Goal: Task Accomplishment & Management: Complete application form

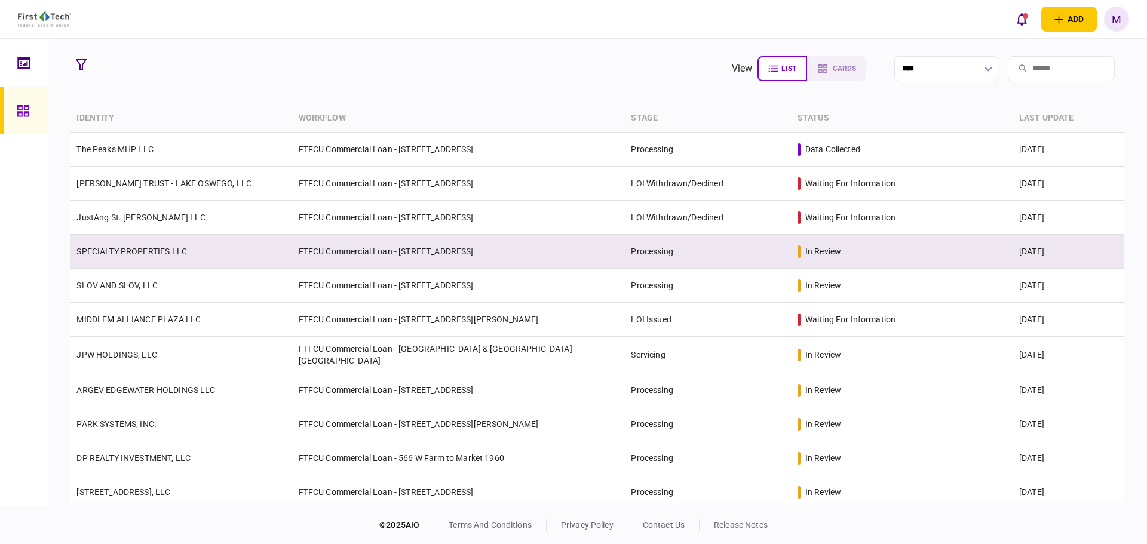
click at [162, 251] on link "SPECIALTY PROPERTIES LLC" at bounding box center [131, 252] width 110 height 10
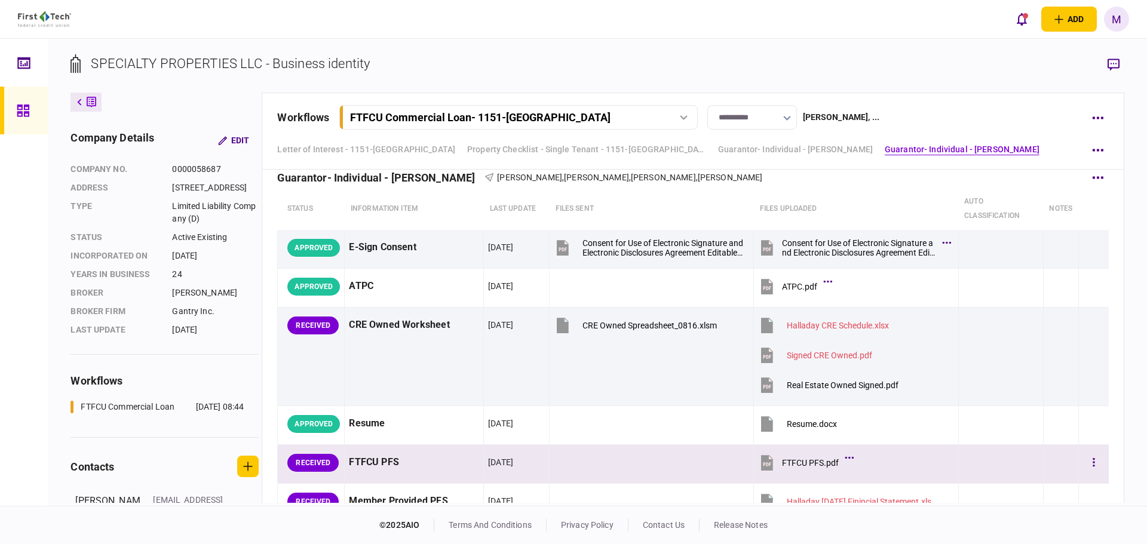
scroll to position [3492, 0]
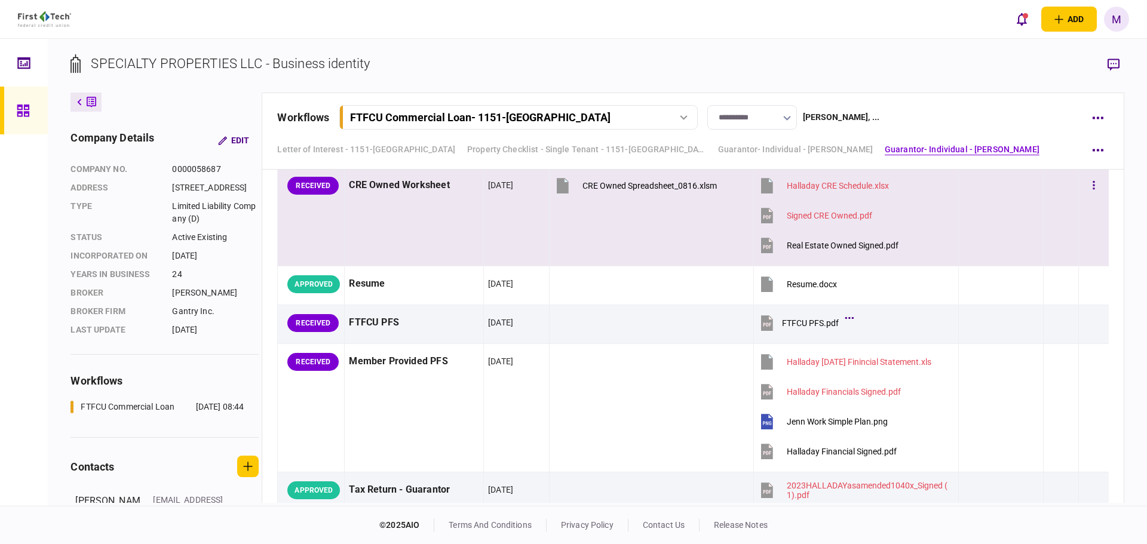
click at [762, 247] on icon at bounding box center [767, 246] width 12 height 16
click at [1088, 185] on button "button" at bounding box center [1094, 186] width 22 height 22
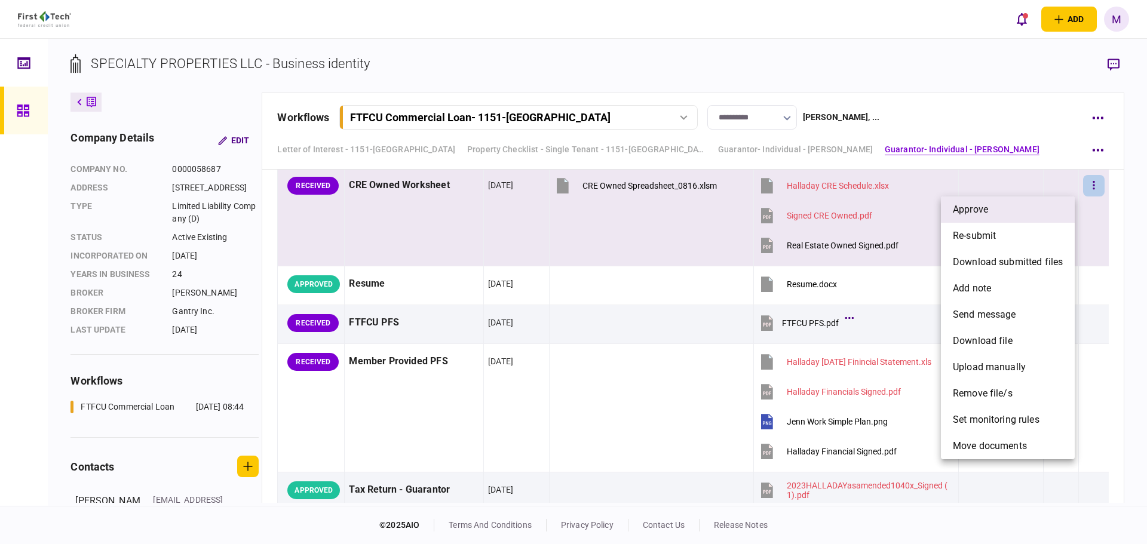
click at [971, 208] on span "approve" at bounding box center [970, 209] width 35 height 14
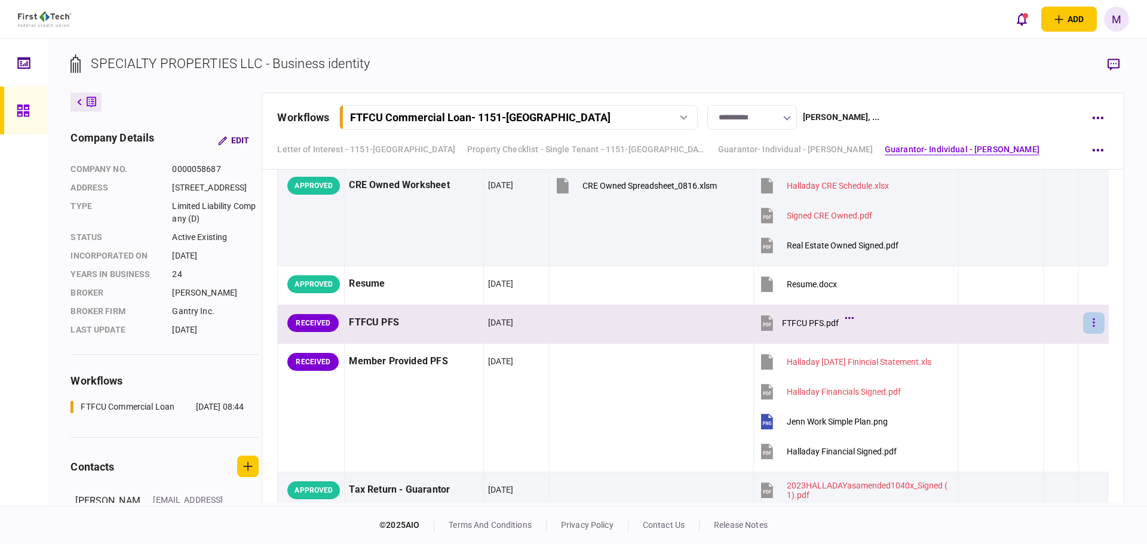
click at [1092, 324] on icon "button" at bounding box center [1093, 322] width 2 height 11
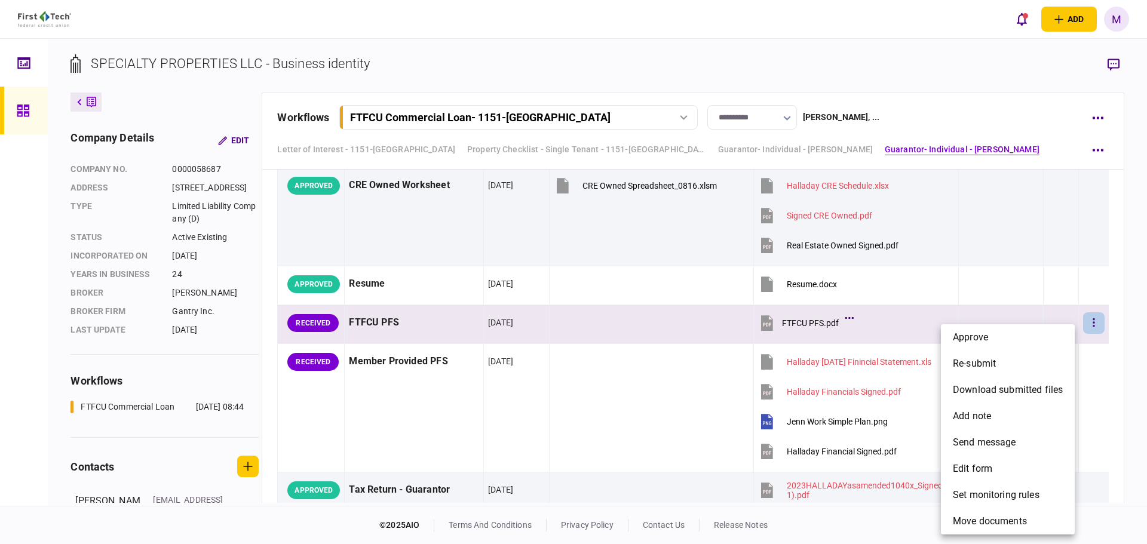
click at [1131, 276] on div at bounding box center [573, 272] width 1147 height 544
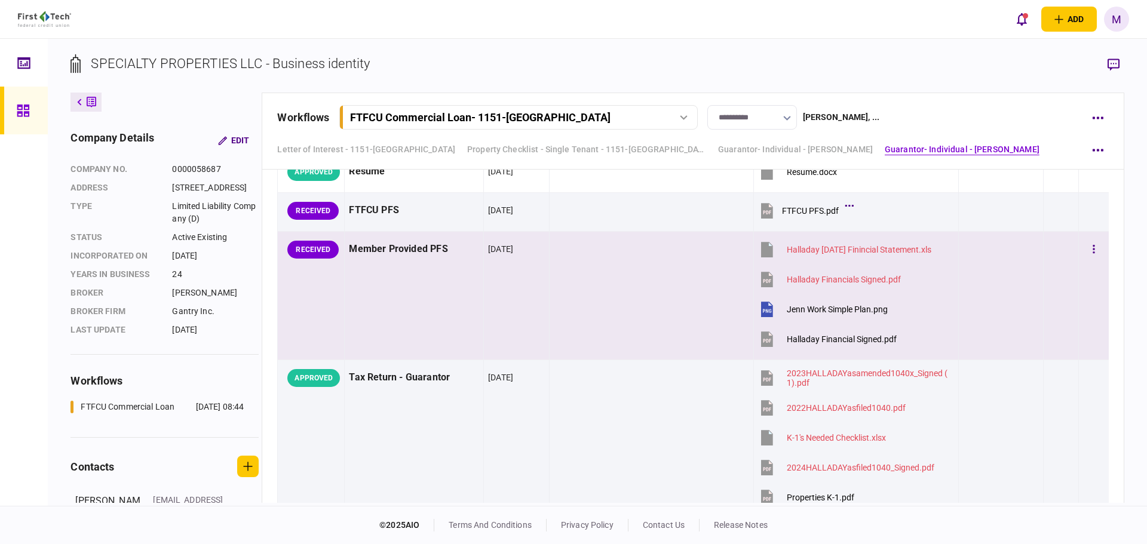
scroll to position [3631, 0]
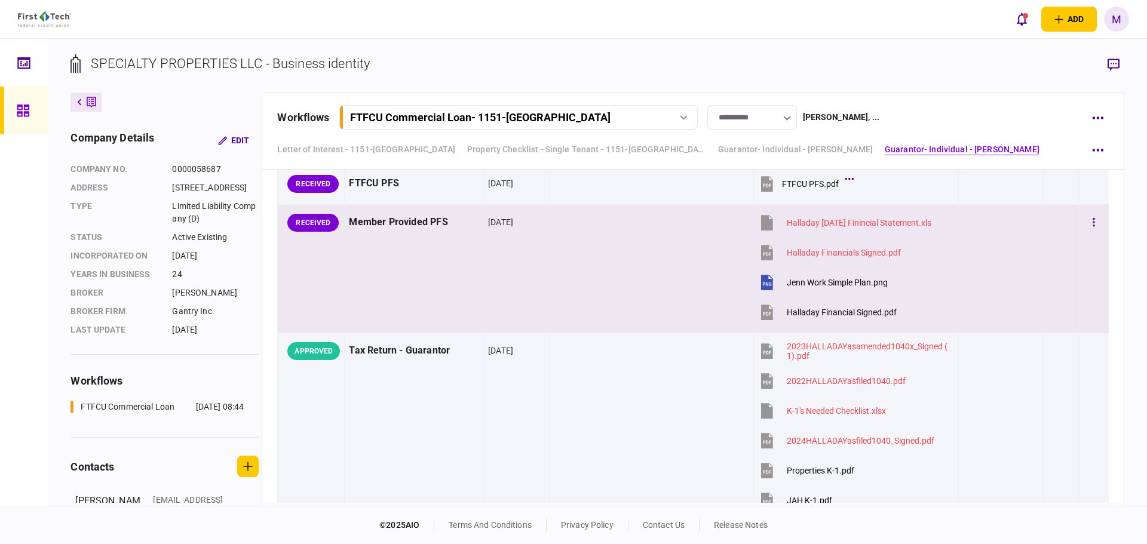
click at [763, 285] on icon at bounding box center [767, 280] width 9 height 11
click at [761, 317] on icon at bounding box center [767, 313] width 12 height 16
click at [1089, 221] on button "button" at bounding box center [1094, 223] width 22 height 22
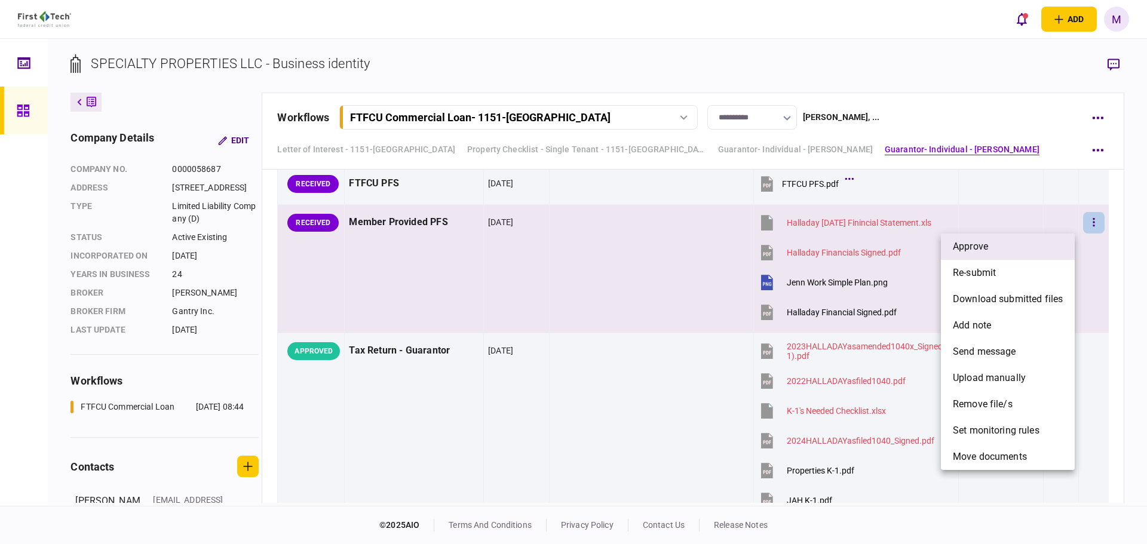
click at [984, 251] on span "approve" at bounding box center [970, 247] width 35 height 14
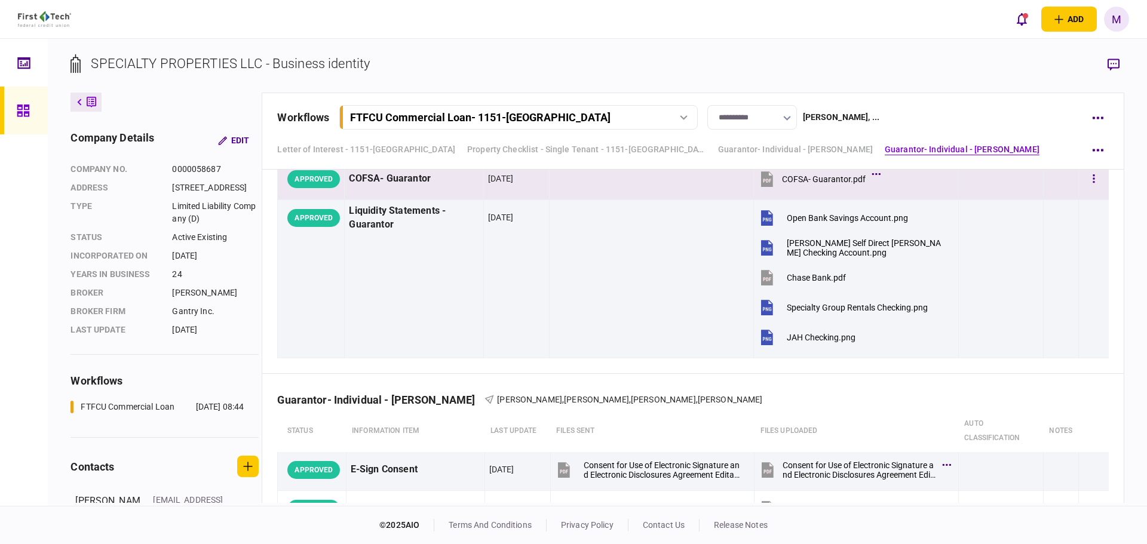
scroll to position [3910, 0]
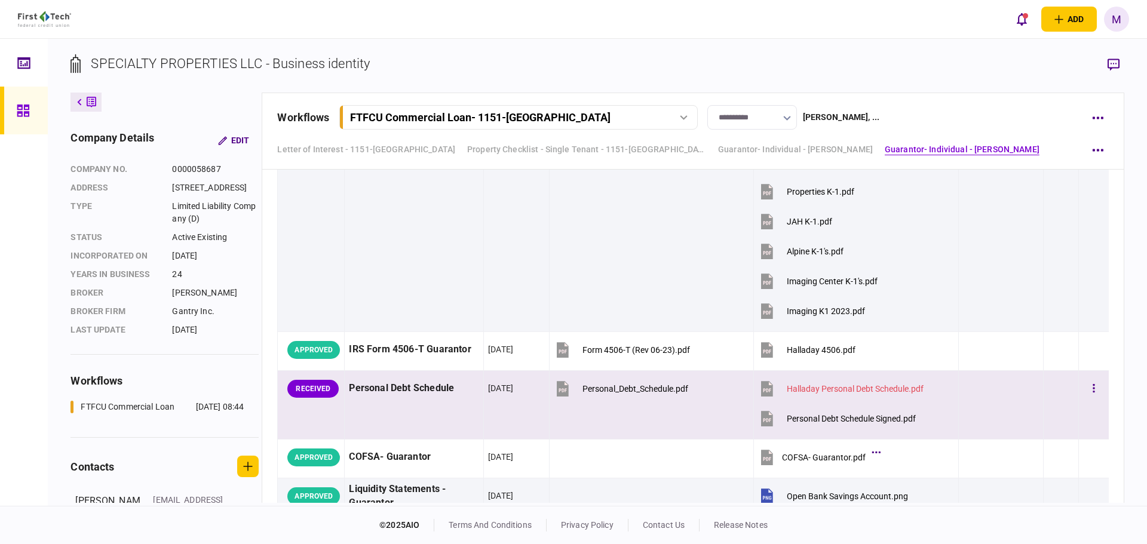
click at [768, 422] on icon at bounding box center [767, 419] width 18 height 18
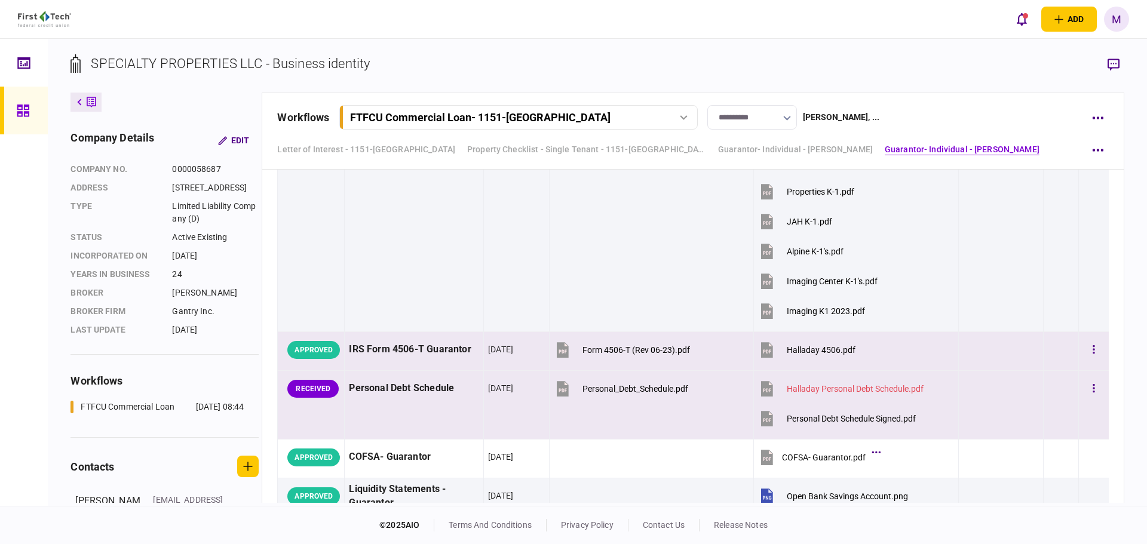
scroll to position [4049, 0]
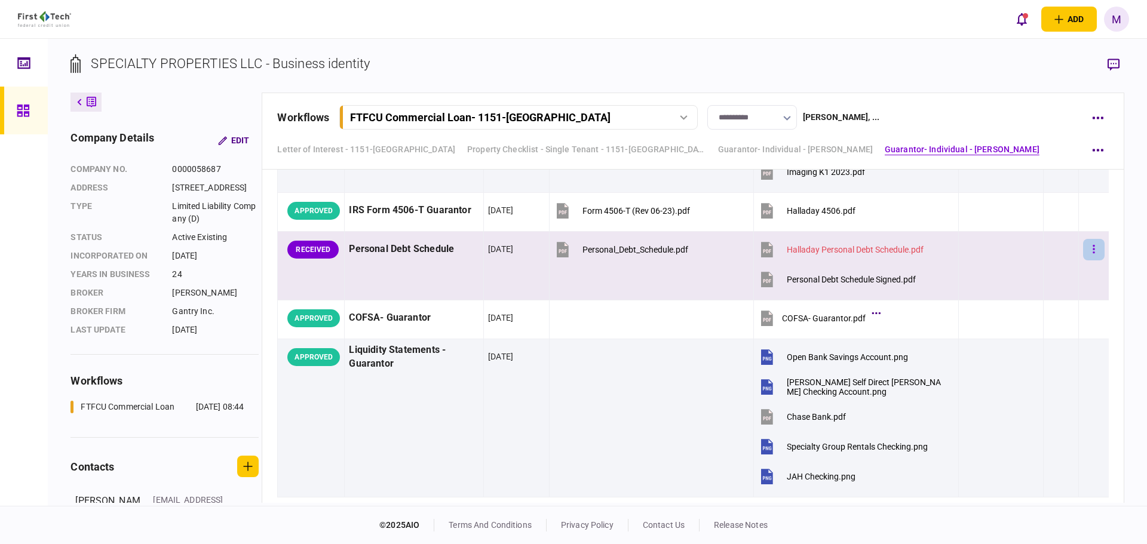
click at [1091, 252] on button "button" at bounding box center [1094, 250] width 22 height 22
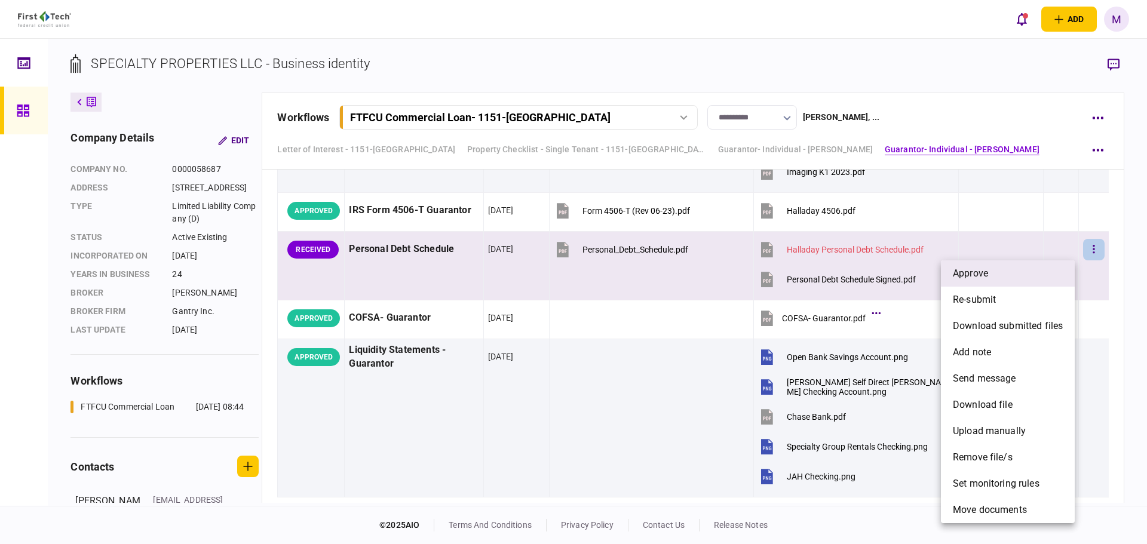
click at [969, 275] on span "approve" at bounding box center [970, 273] width 35 height 14
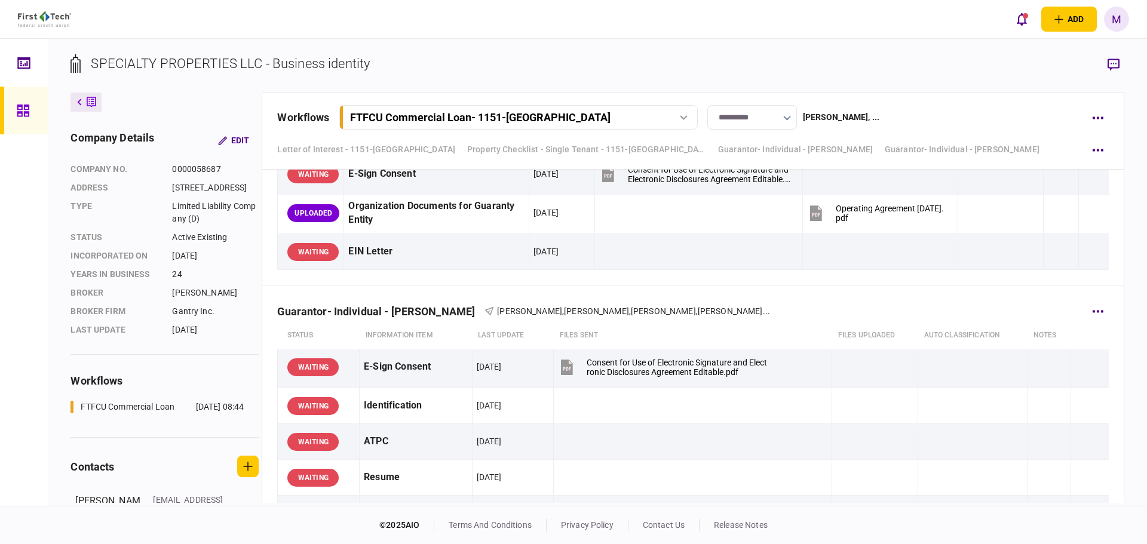
scroll to position [5443, 0]
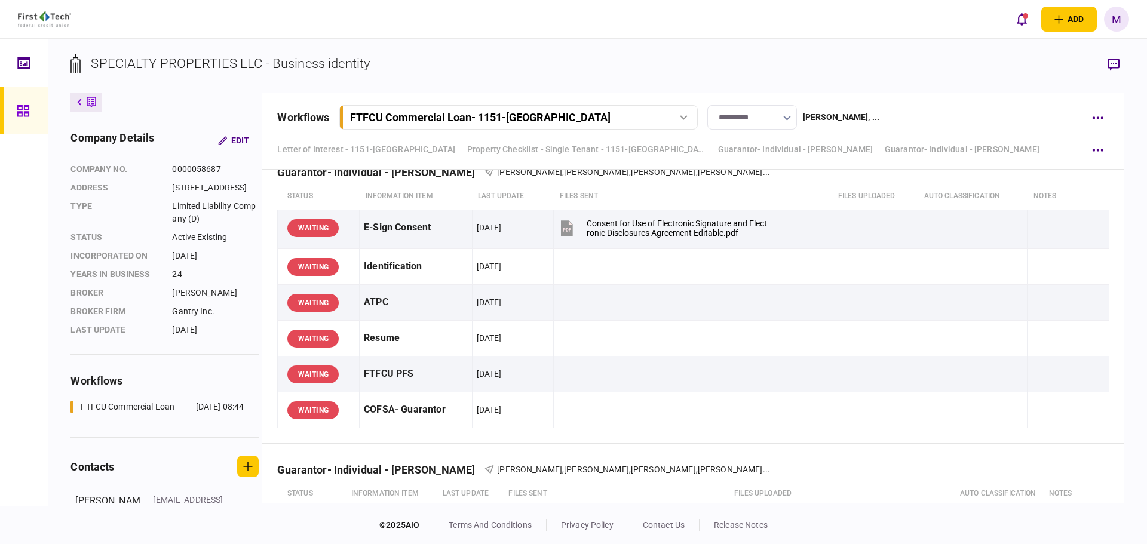
drag, startPoint x: 484, startPoint y: 298, endPoint x: 1138, endPoint y: 281, distance: 654.2
click at [1138, 281] on div "SPECIALTY PROPERTIES LLC - Business identity company details Edit company no. 0…" at bounding box center [597, 272] width 1099 height 467
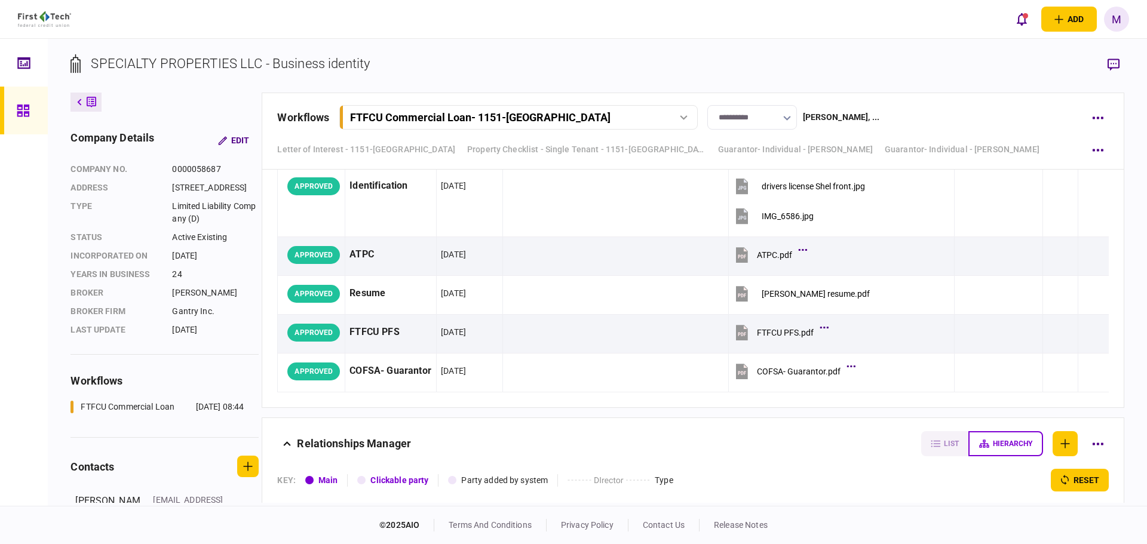
scroll to position [5861, 0]
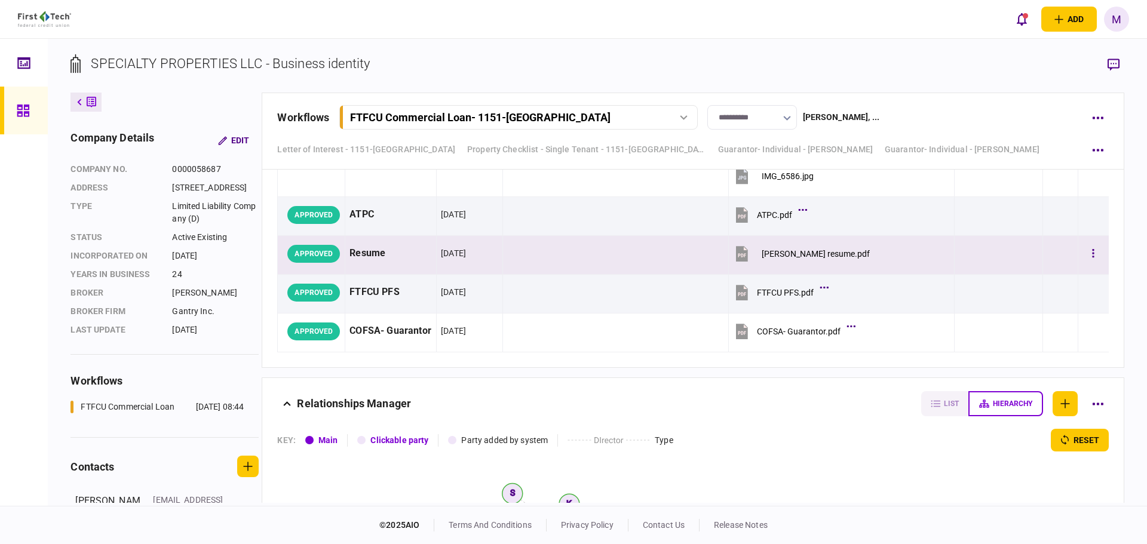
click at [736, 262] on icon at bounding box center [742, 254] width 12 height 16
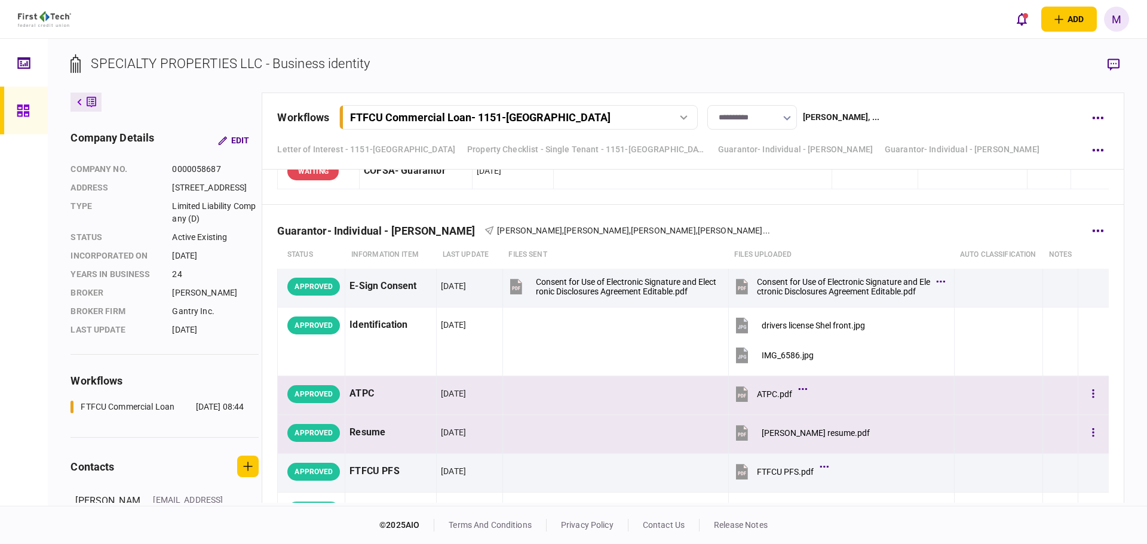
scroll to position [5722, 0]
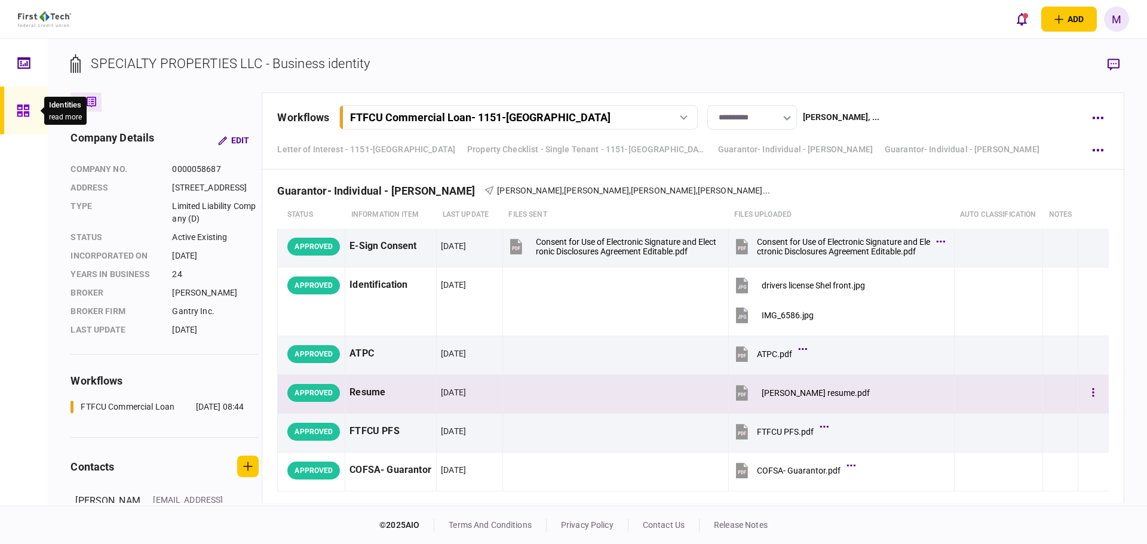
click at [26, 107] on icon at bounding box center [23, 111] width 13 height 14
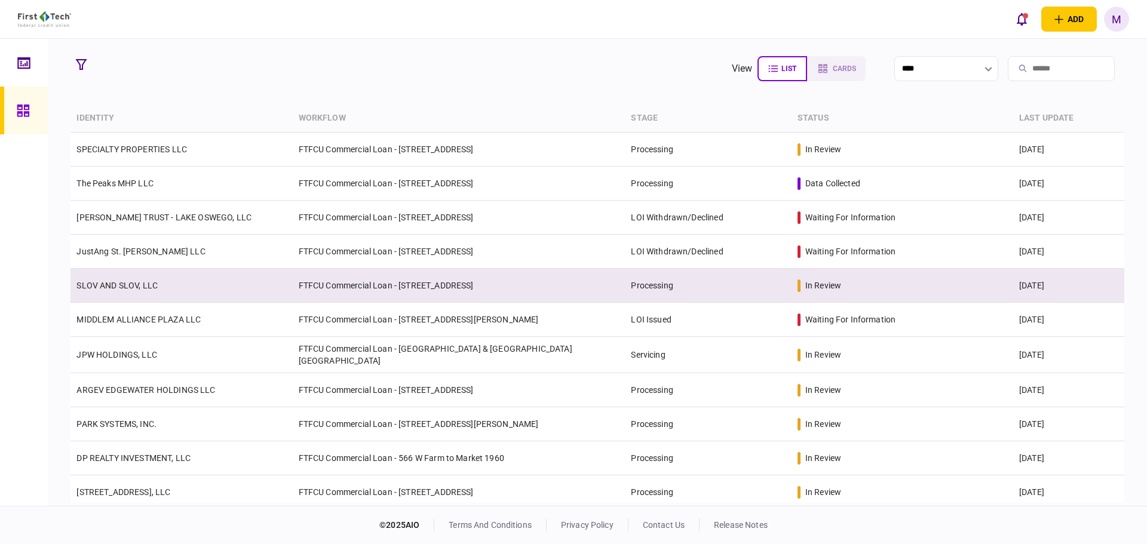
click at [159, 295] on td "SLOV AND SLOV, LLC" at bounding box center [181, 286] width 222 height 34
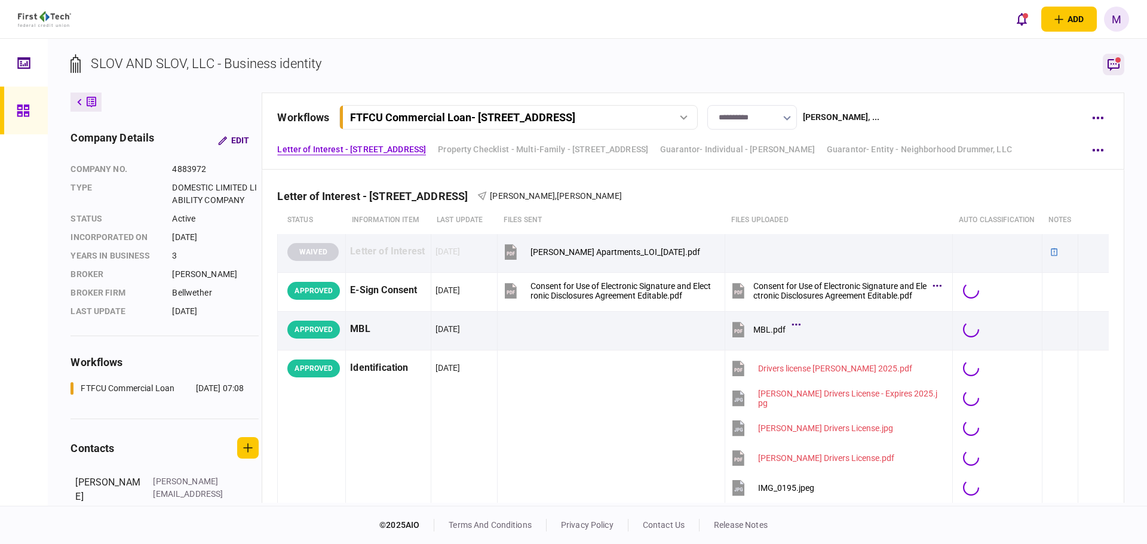
click at [1117, 67] on icon "button" at bounding box center [1113, 65] width 12 height 12
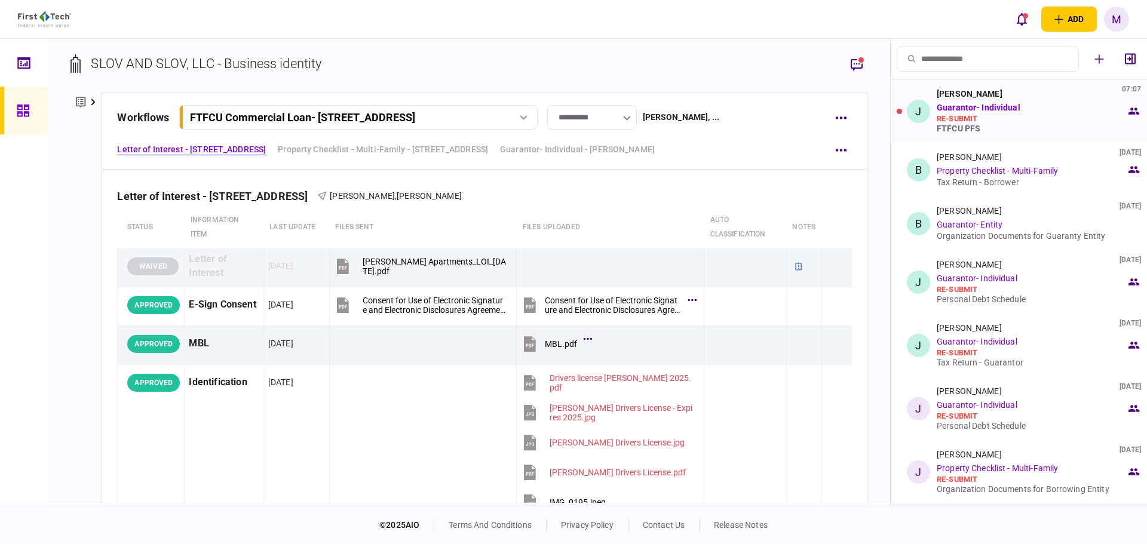
click at [1008, 103] on link "Guarantor- Individual" at bounding box center [979, 108] width 84 height 10
click at [1004, 116] on div "re-submit" at bounding box center [1031, 119] width 189 height 10
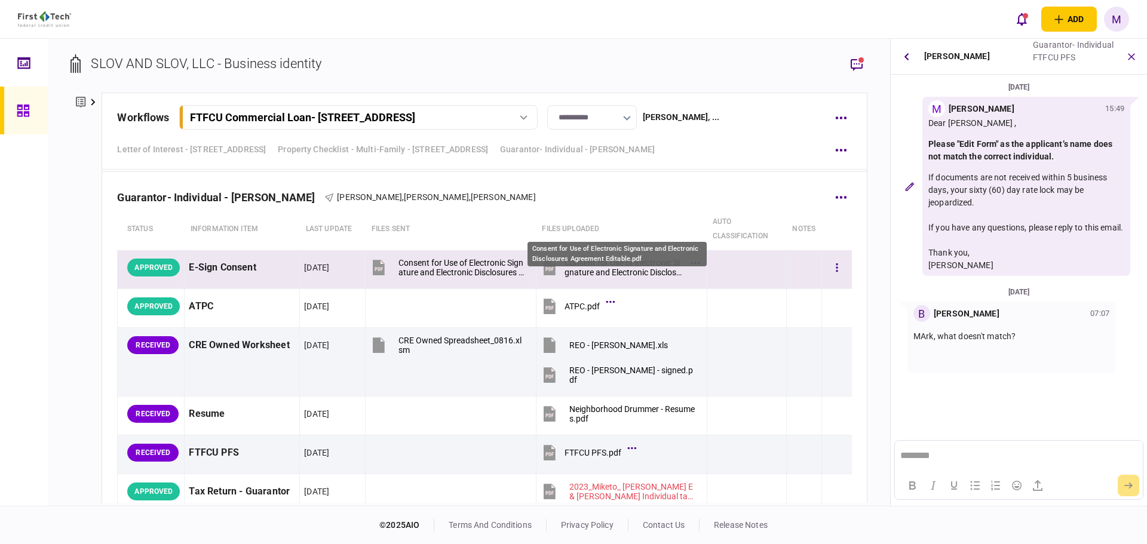
scroll to position [2230, 0]
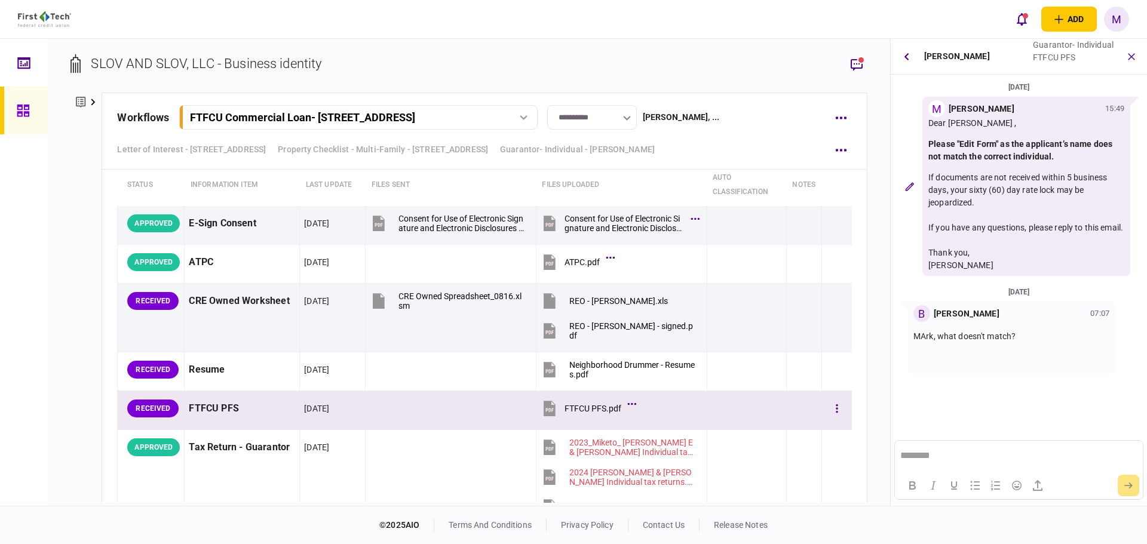
click at [545, 409] on icon at bounding box center [549, 411] width 8 height 4
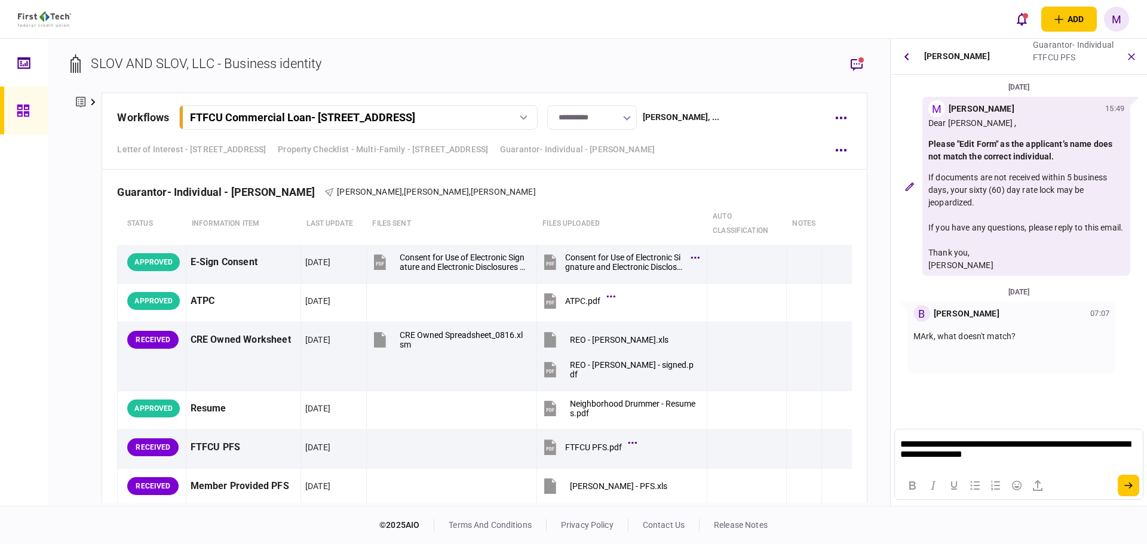
scroll to position [5156, 0]
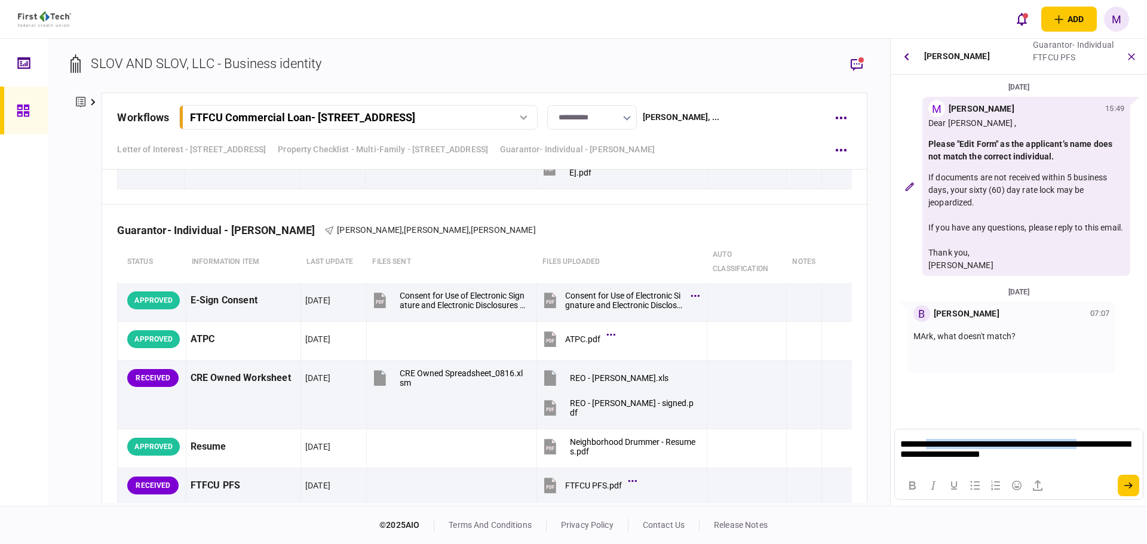
drag, startPoint x: 925, startPoint y: 445, endPoint x: 1099, endPoint y: 441, distance: 174.4
click at [1099, 441] on p "**********" at bounding box center [1018, 450] width 237 height 23
click at [1129, 483] on icon "submit" at bounding box center [1128, 485] width 8 height 7
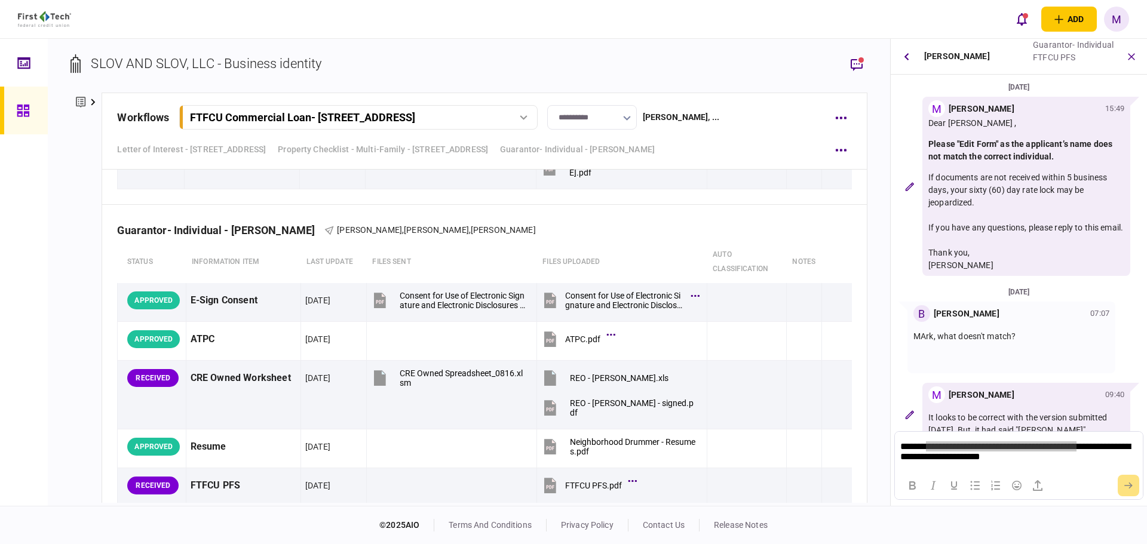
scroll to position [37, 0]
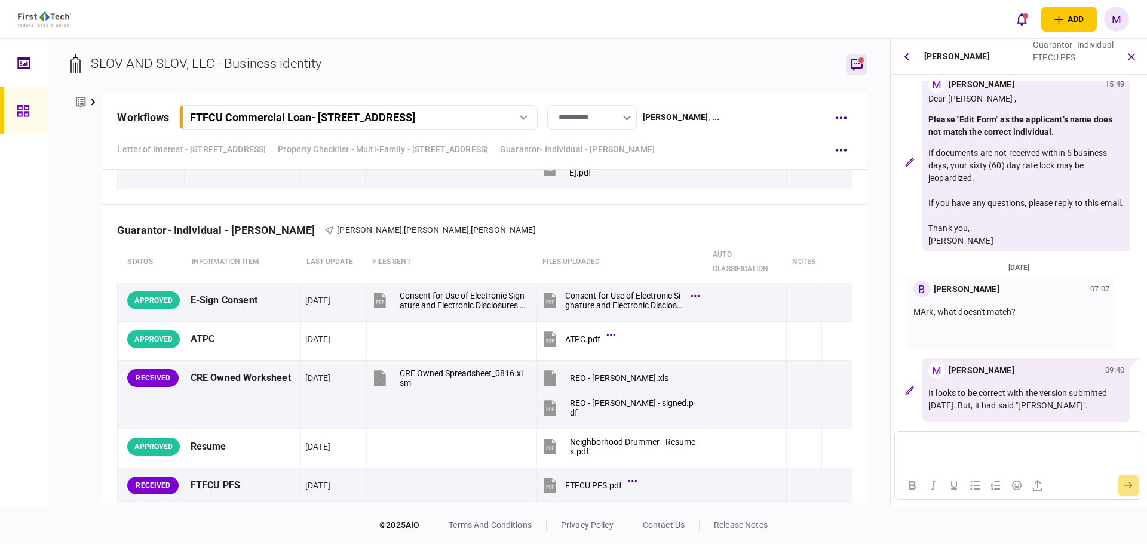
click at [856, 69] on icon "button" at bounding box center [856, 64] width 14 height 14
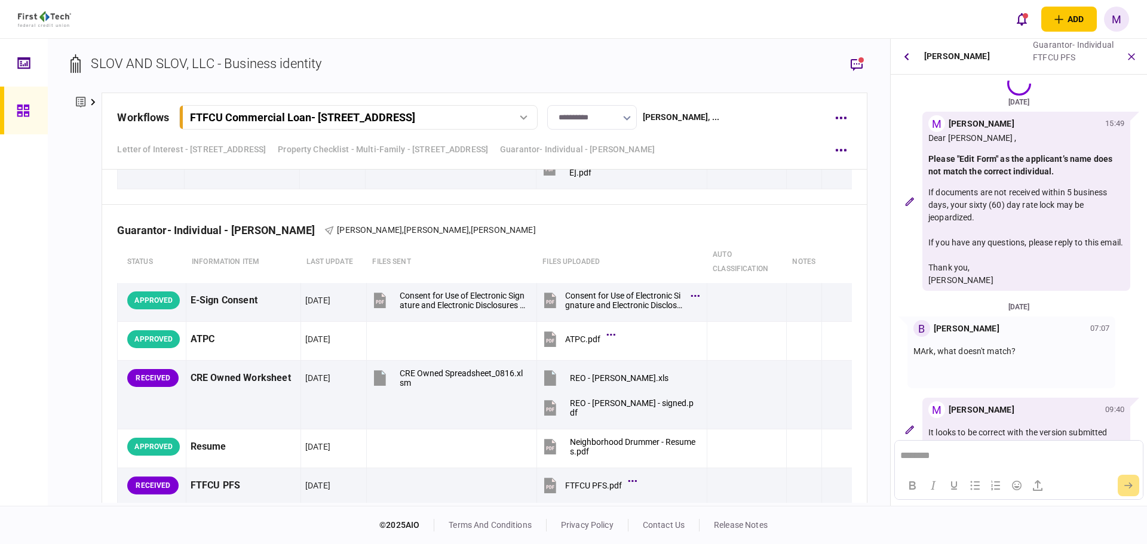
scroll to position [0, 0]
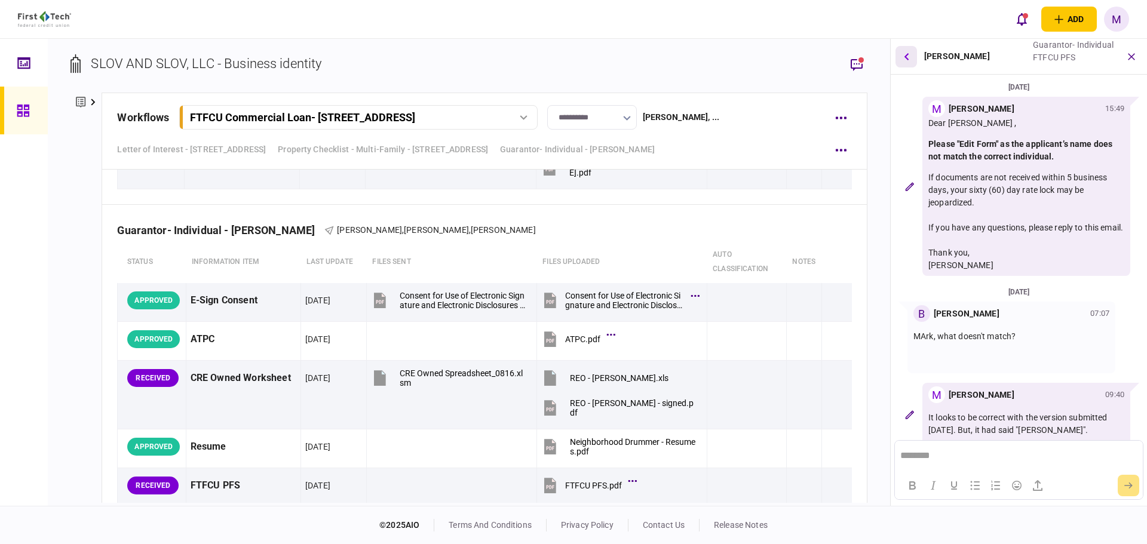
click at [908, 65] on button "button" at bounding box center [906, 57] width 22 height 22
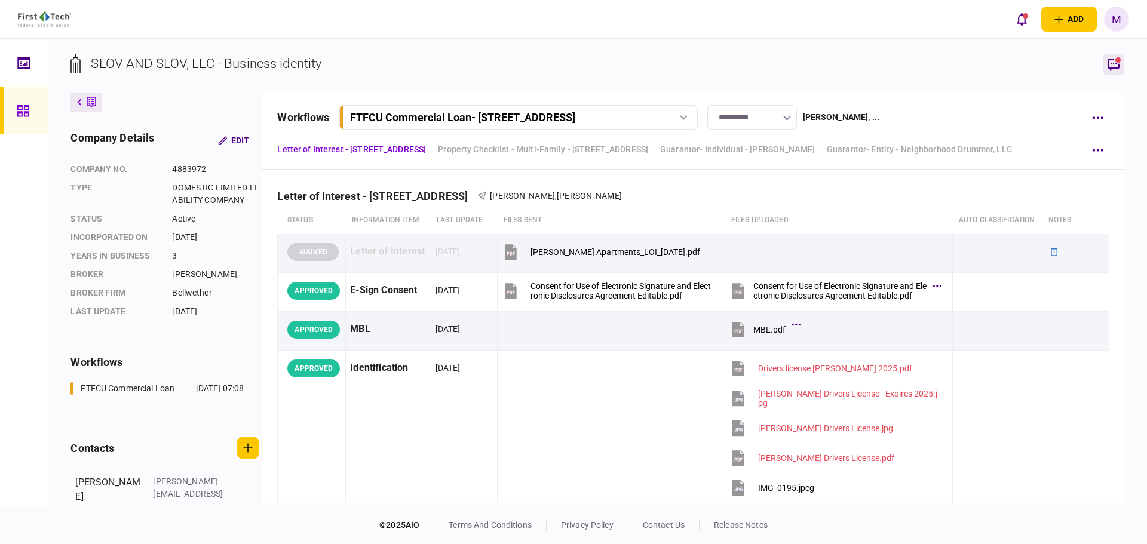
click at [1114, 67] on icon "button" at bounding box center [1113, 65] width 12 height 12
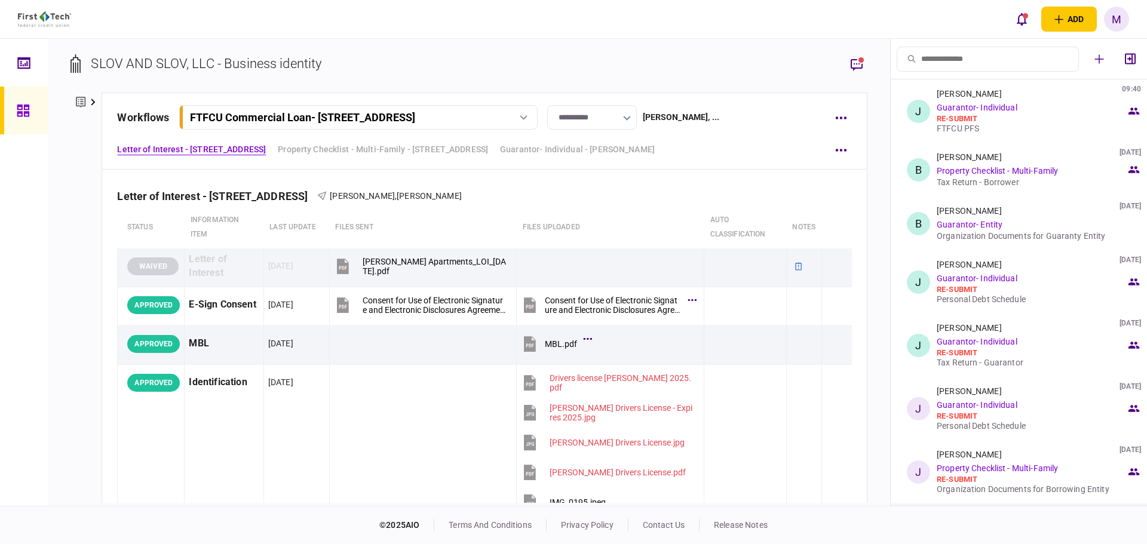
click at [748, 64] on section "SLOV AND SLOV, LLC - Business identity" at bounding box center [468, 73] width 796 height 39
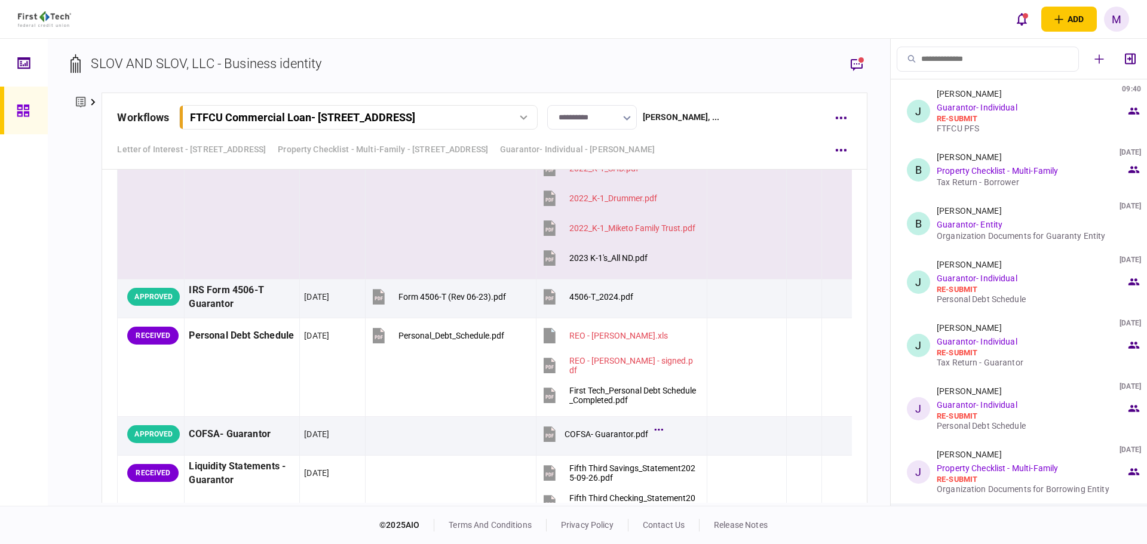
scroll to position [2787, 0]
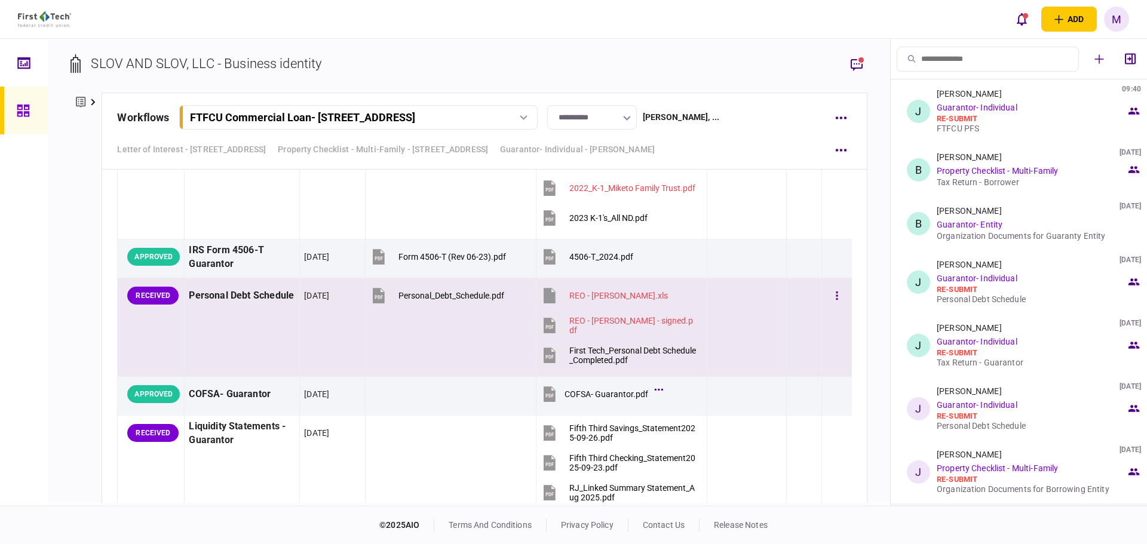
click at [544, 353] on icon at bounding box center [550, 356] width 12 height 16
click at [826, 292] on button "button" at bounding box center [837, 296] width 22 height 22
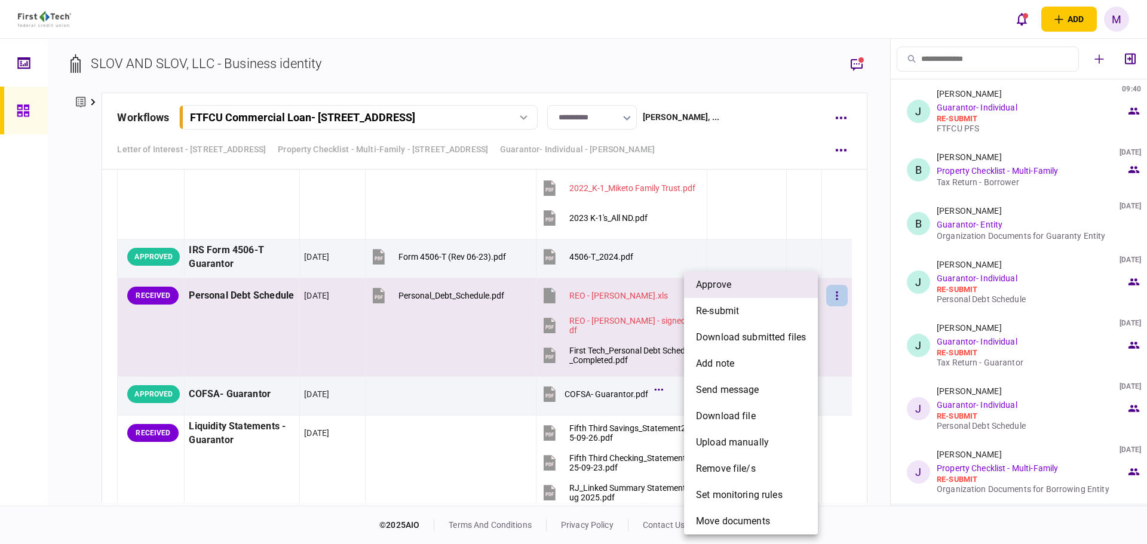
click at [727, 288] on span "approve" at bounding box center [713, 285] width 35 height 14
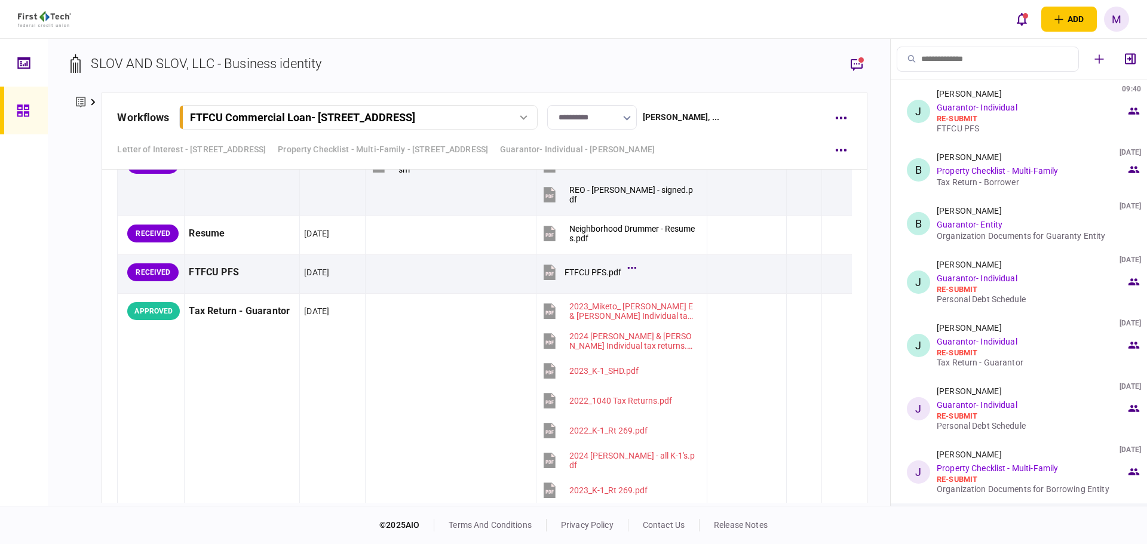
scroll to position [2230, 0]
